Goal: Task Accomplishment & Management: Manage account settings

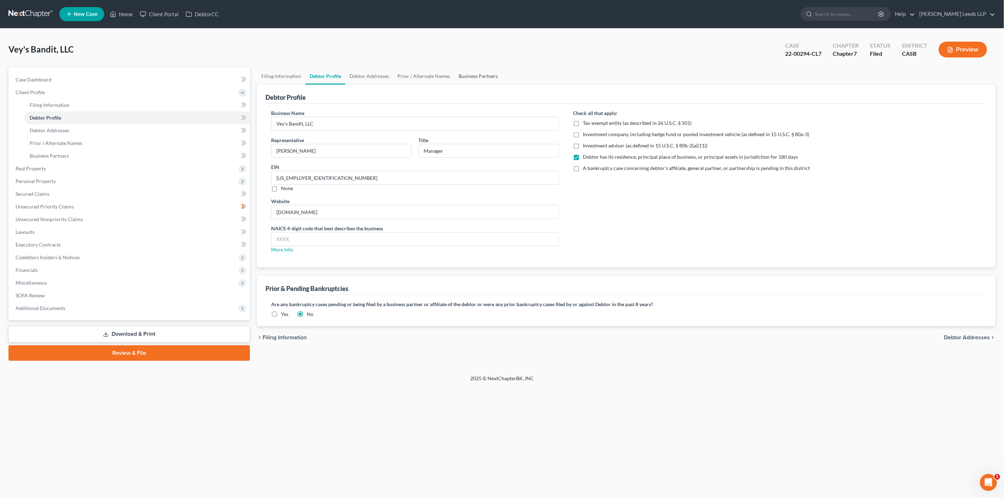
click at [502, 83] on link "Business Partners" at bounding box center [478, 76] width 48 height 17
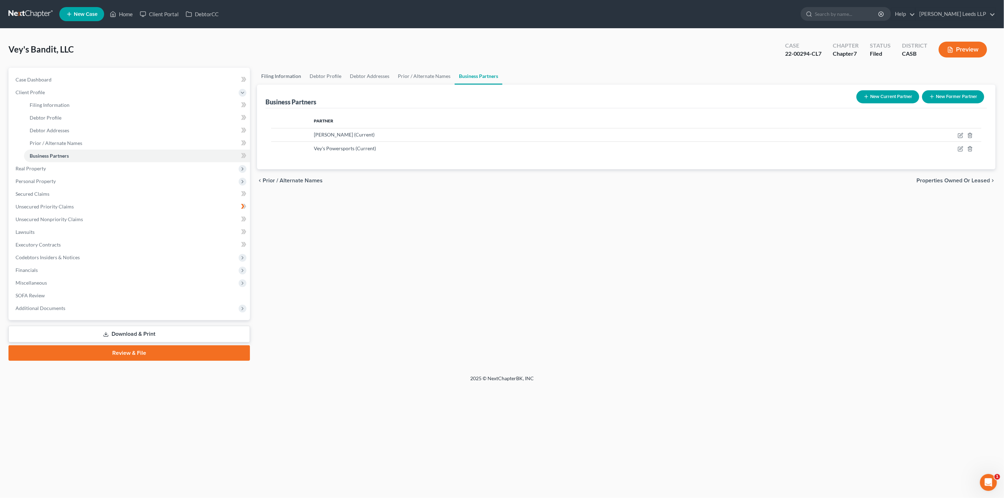
click at [272, 78] on link "Filing Information" at bounding box center [281, 76] width 48 height 17
select select "3"
select select "1"
select select "0"
select select "10"
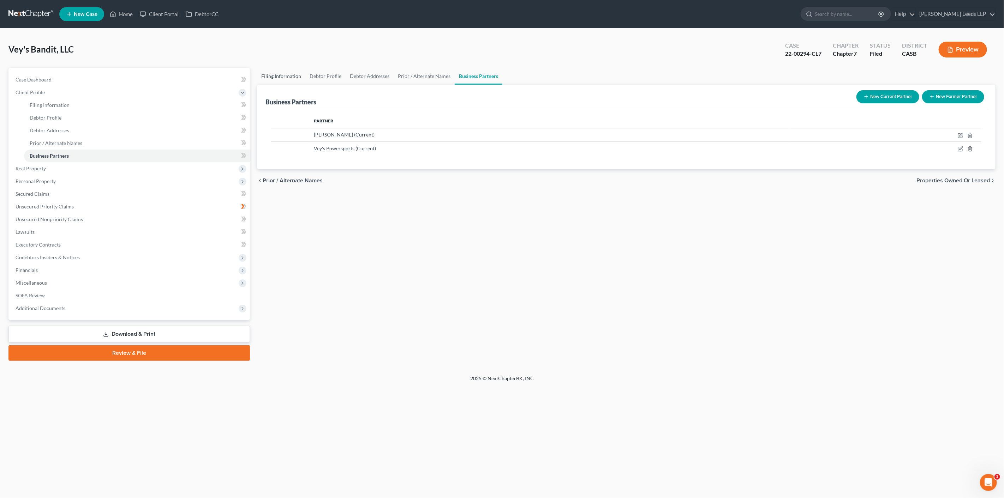
select select "0"
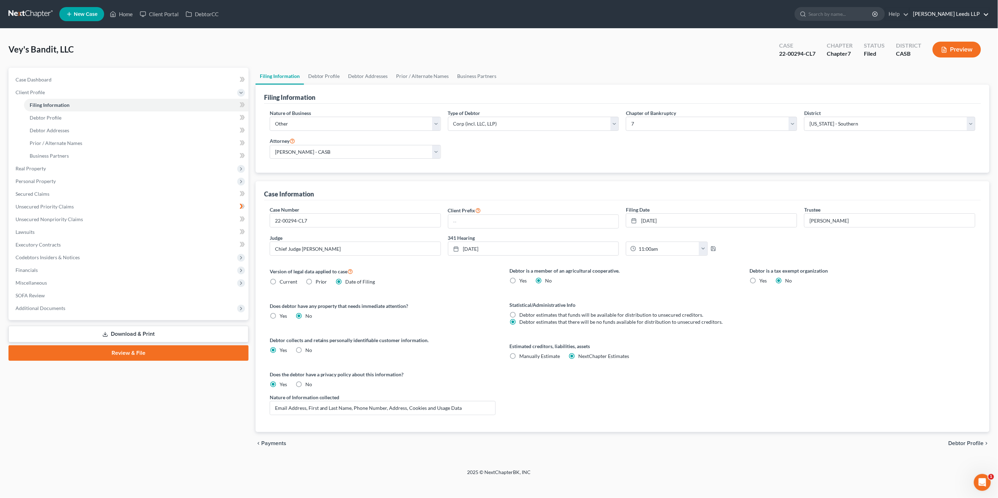
click at [942, 13] on link "[PERSON_NAME] Leeds LLP" at bounding box center [949, 14] width 79 height 13
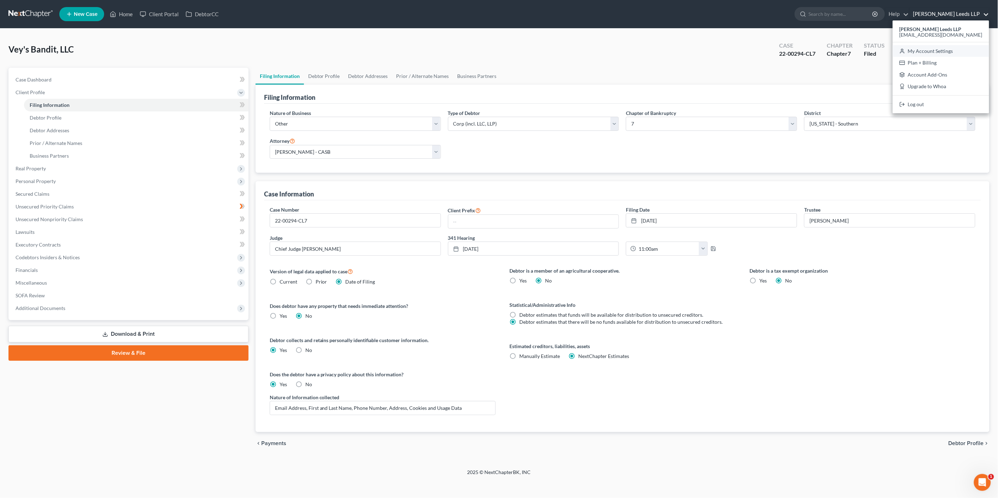
click at [948, 49] on link "My Account Settings" at bounding box center [941, 51] width 96 height 12
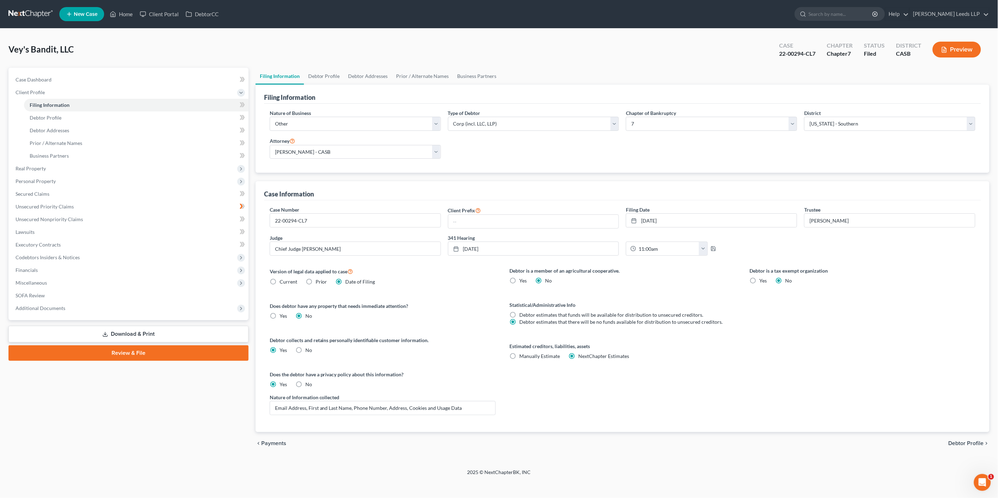
select select "10"
select select "29"
select select "4"
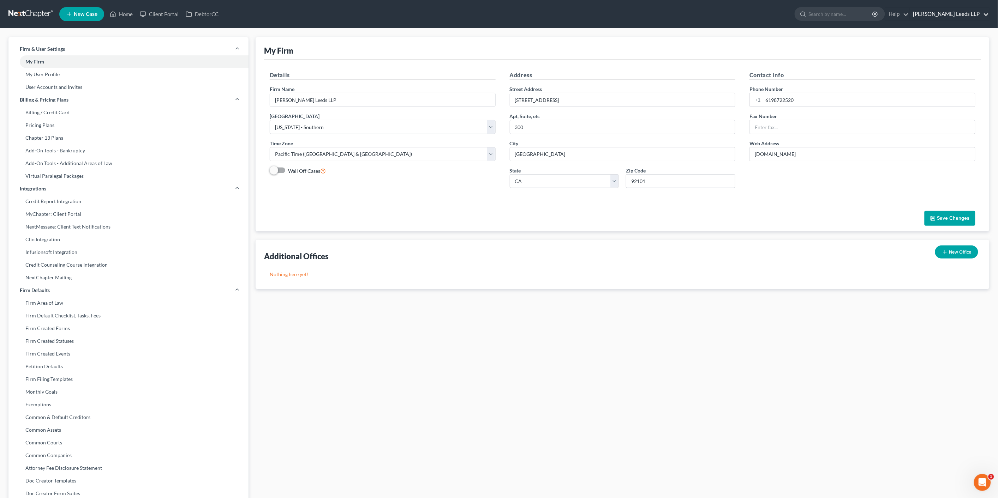
click at [941, 12] on link "[PERSON_NAME] Leeds LLP" at bounding box center [949, 14] width 79 height 13
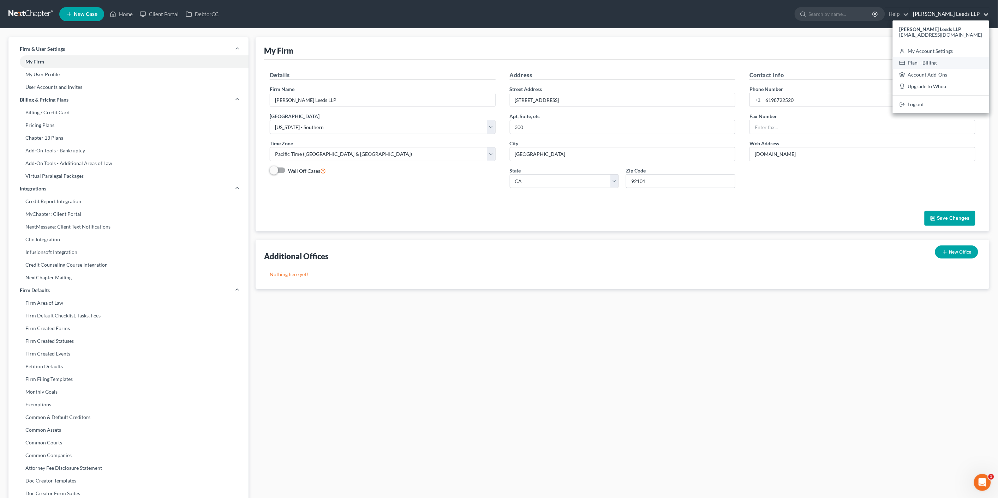
click at [946, 65] on link "Plan + Billing" at bounding box center [941, 63] width 96 height 12
